Goal: Task Accomplishment & Management: Manage account settings

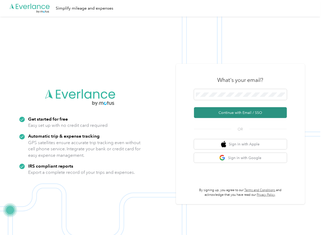
click at [213, 110] on button "Continue with Email / SSO" at bounding box center [240, 112] width 93 height 11
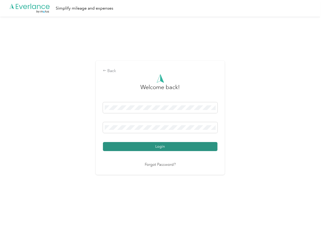
click at [121, 146] on button "Login" at bounding box center [160, 146] width 114 height 9
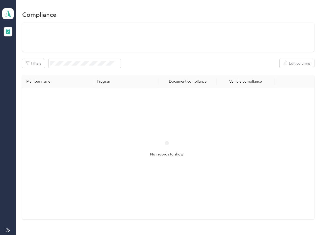
click at [200, 60] on div "Filters Edit columns Member name Program Document compliance Vehicle compliance…" at bounding box center [168, 121] width 292 height 196
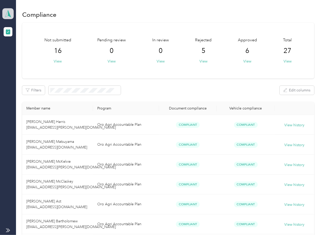
click at [7, 14] on icon at bounding box center [8, 13] width 8 height 7
click at [18, 53] on div "Log out" at bounding box center [17, 53] width 20 height 5
